Goal: Navigation & Orientation: Find specific page/section

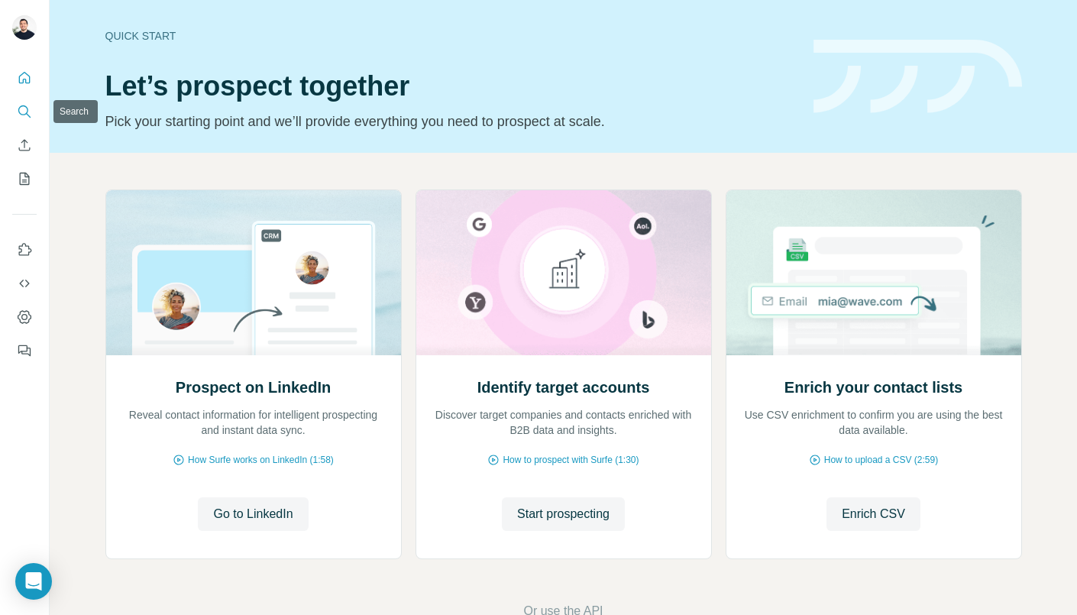
click at [23, 108] on icon "Search" at bounding box center [24, 111] width 15 height 15
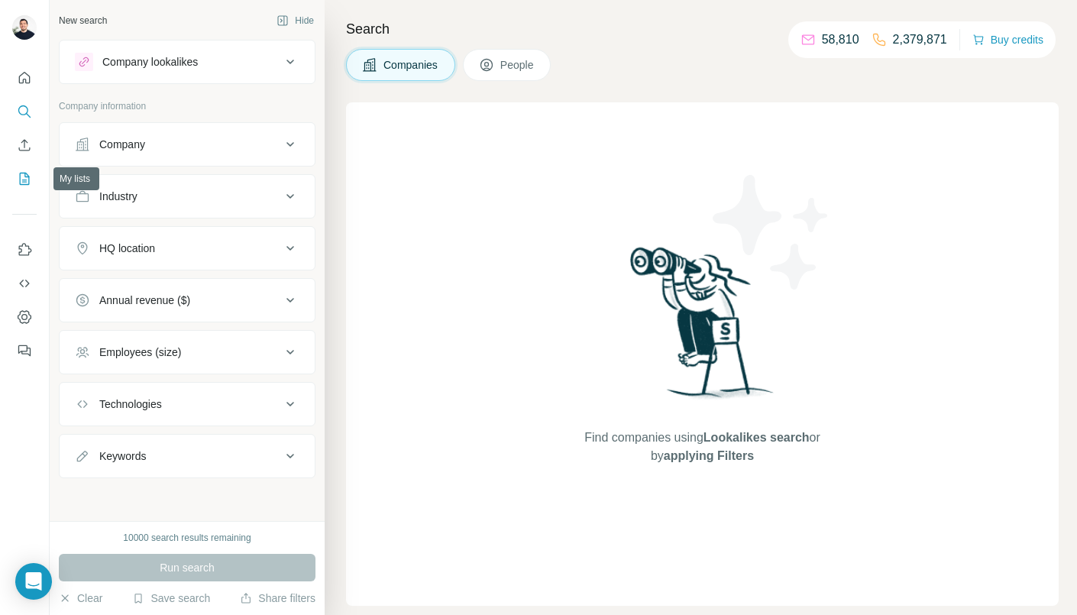
click at [26, 177] on icon "My lists" at bounding box center [24, 178] width 15 height 15
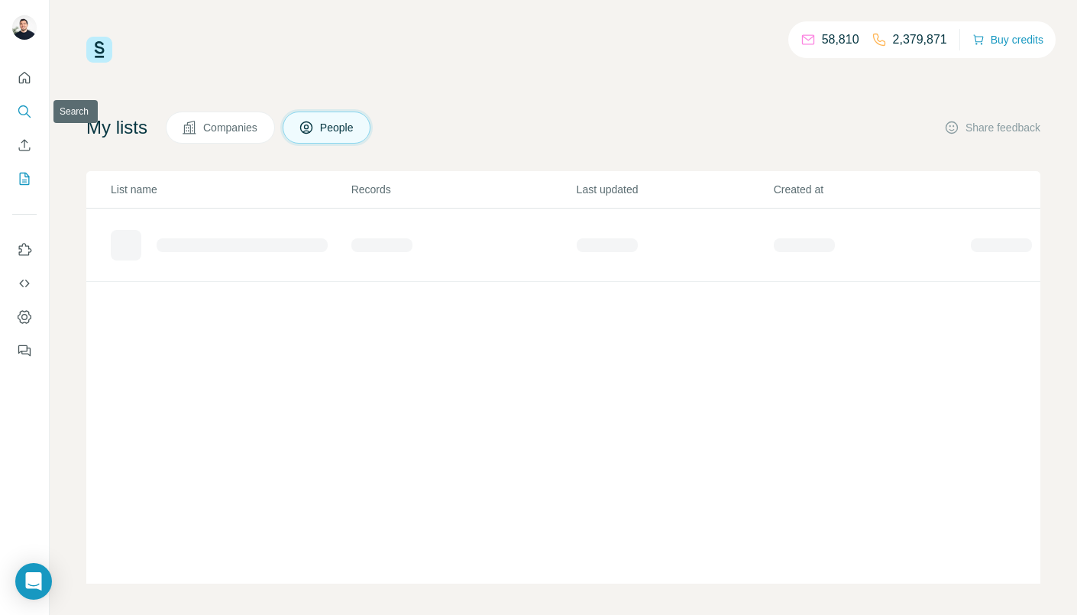
click at [23, 119] on button "Search" at bounding box center [24, 112] width 24 height 28
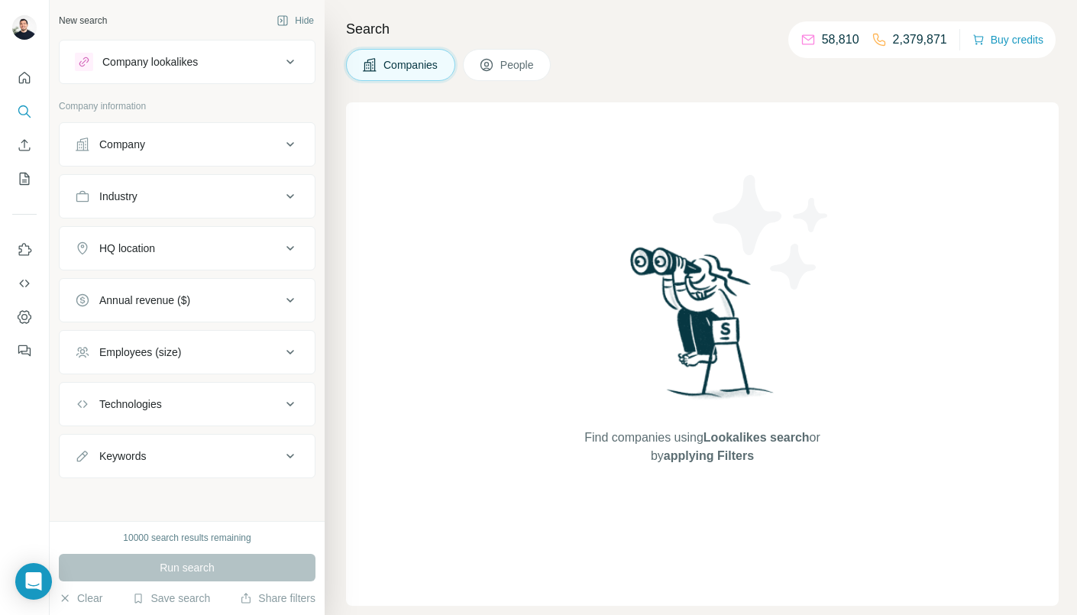
click at [127, 107] on p "Company information" at bounding box center [187, 106] width 257 height 14
click at [133, 101] on p "Company information" at bounding box center [187, 106] width 257 height 14
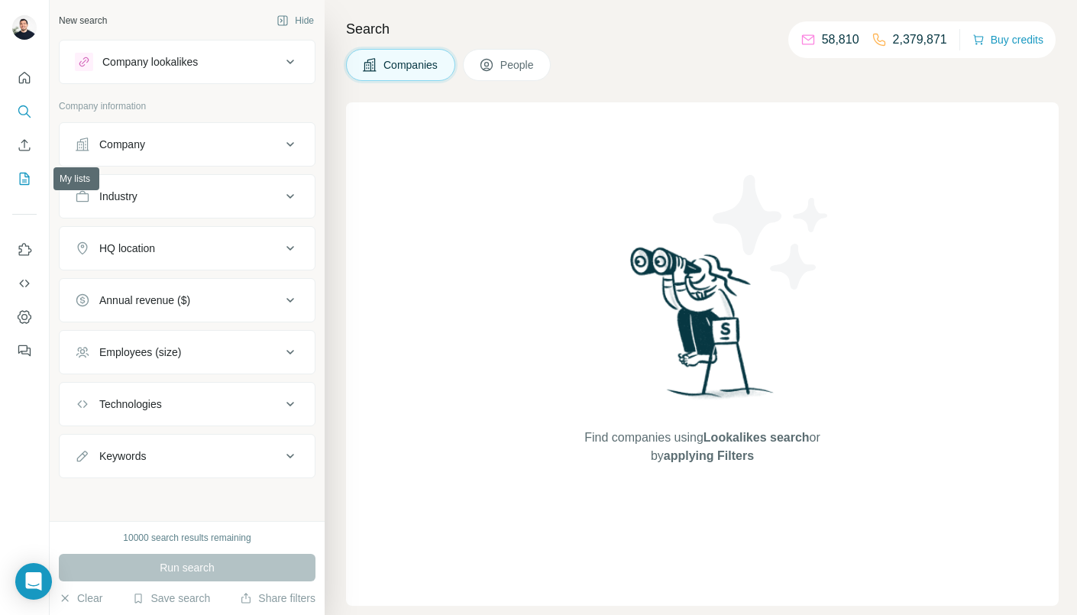
click at [24, 176] on icon "My lists" at bounding box center [24, 178] width 15 height 15
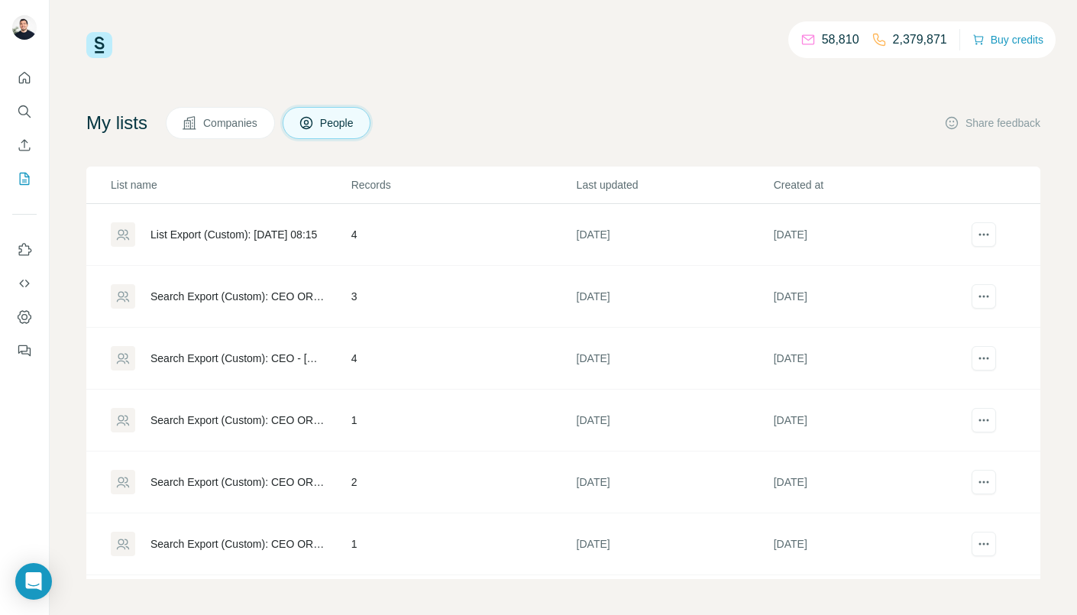
click at [390, 187] on p "Records" at bounding box center [463, 184] width 224 height 15
click at [252, 140] on div "My lists Companies People Share feedback List name Records Last updated Created…" at bounding box center [563, 343] width 954 height 472
click at [252, 130] on button "Companies" at bounding box center [220, 123] width 109 height 32
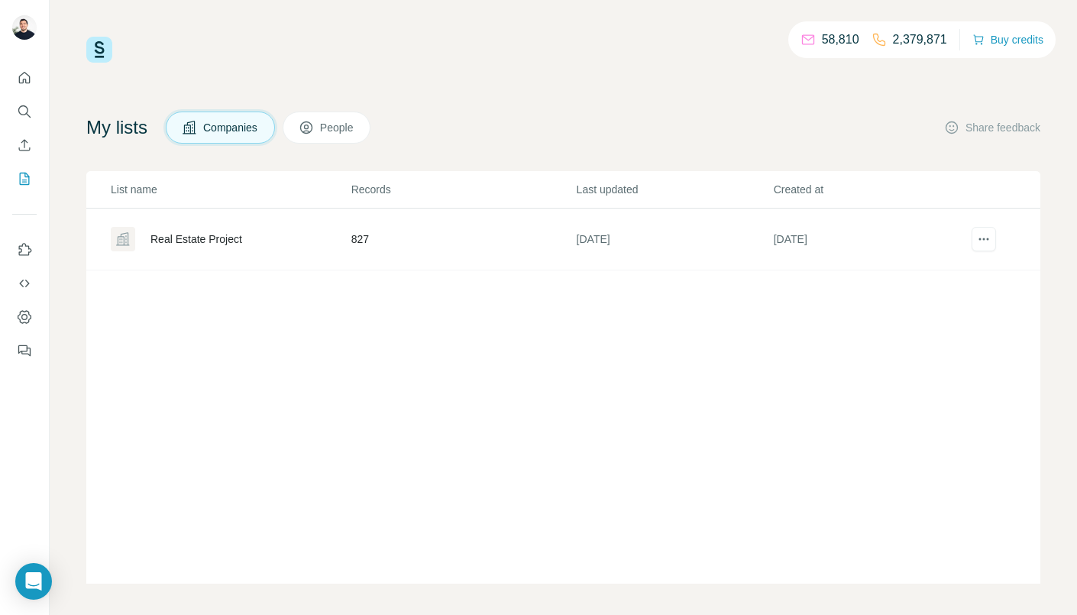
click at [329, 126] on span "People" at bounding box center [337, 127] width 35 height 15
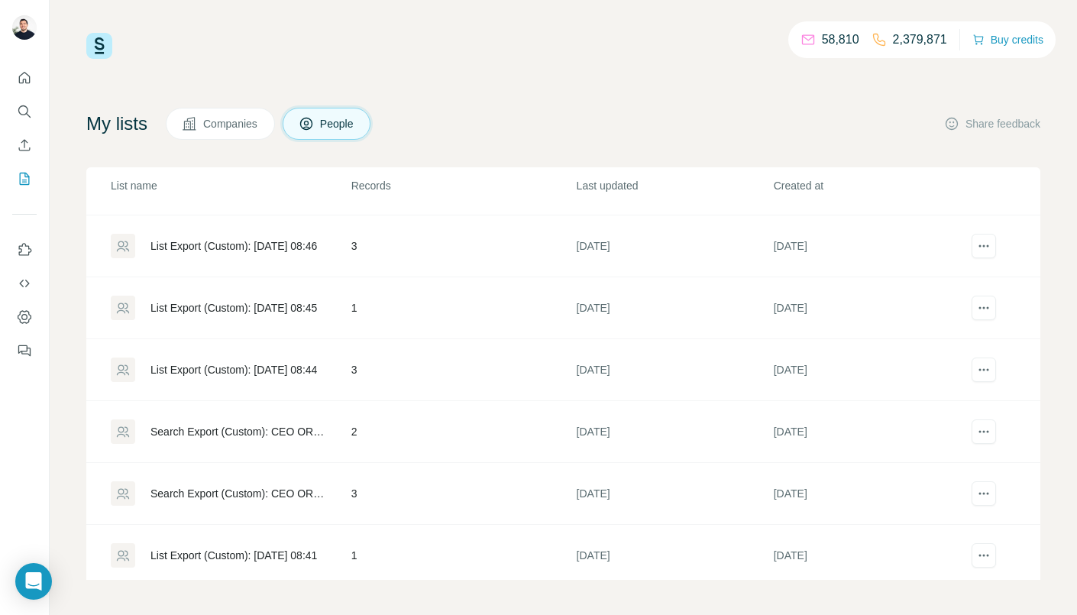
scroll to position [5, 0]
click at [377, 479] on td "3" at bounding box center [463, 493] width 225 height 62
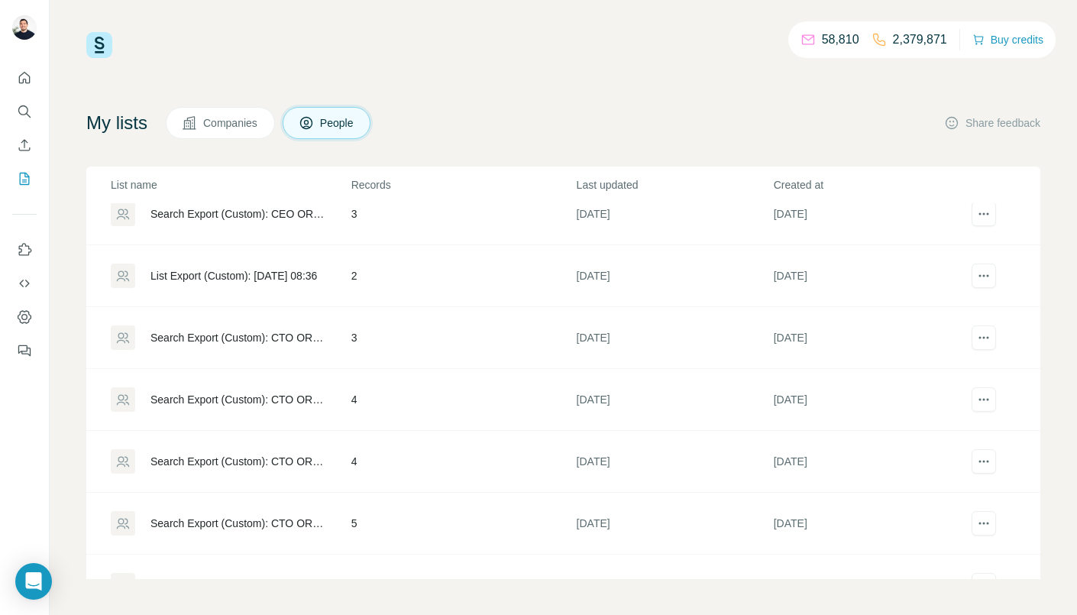
scroll to position [1472, 0]
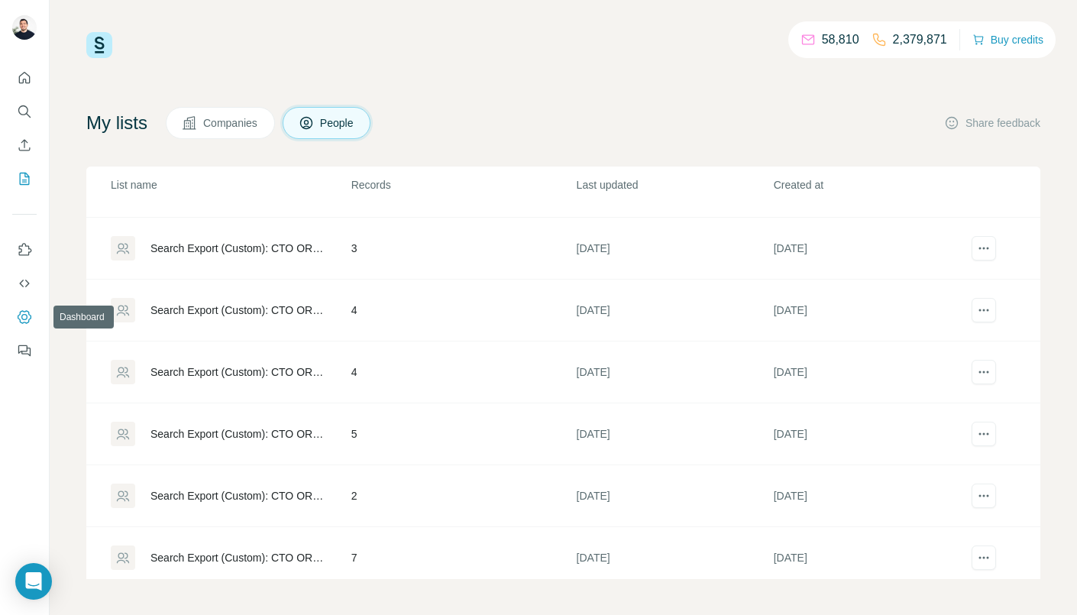
click at [22, 324] on icon "Dashboard" at bounding box center [24, 316] width 15 height 15
